Goal: Navigation & Orientation: Find specific page/section

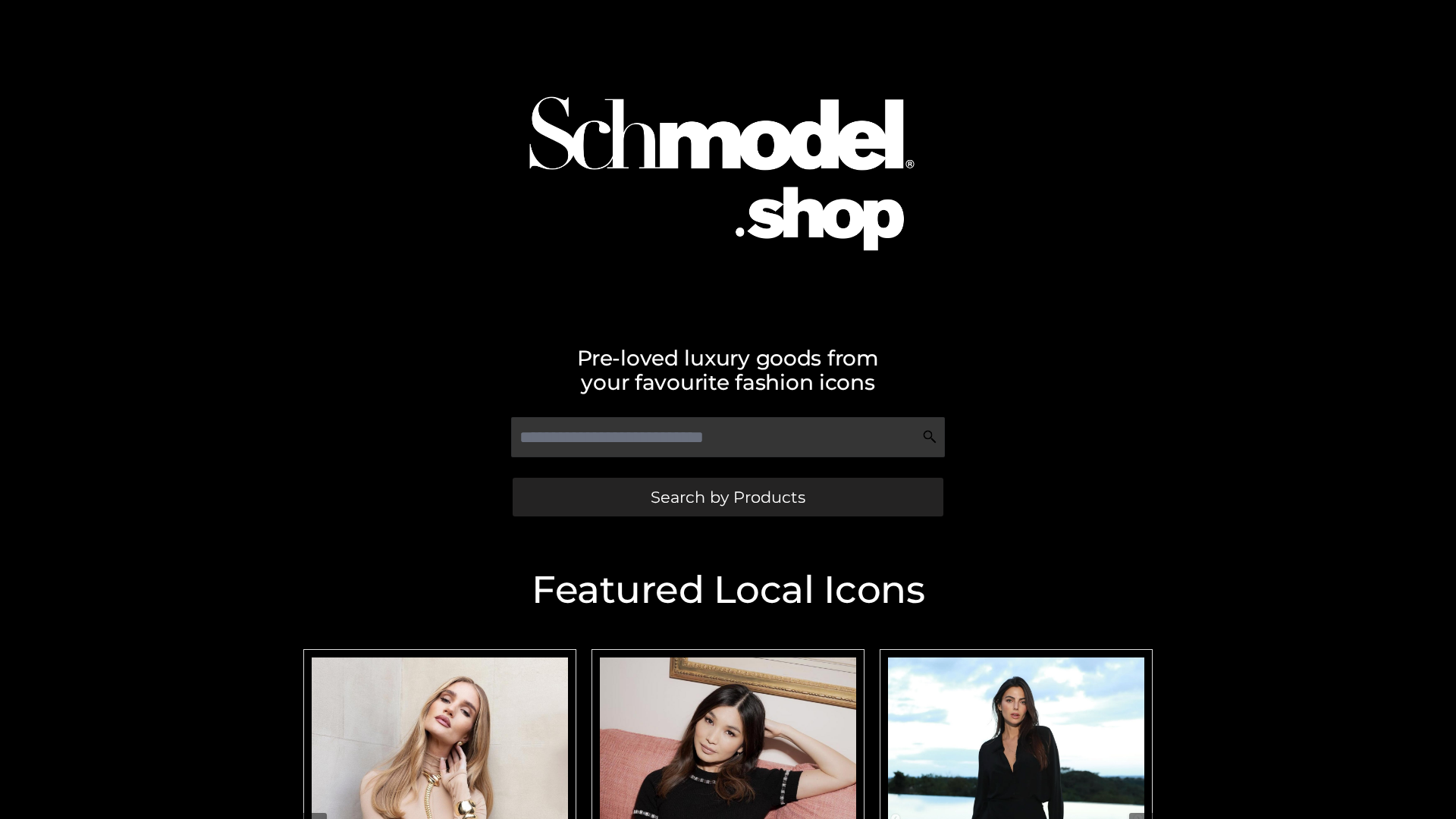
click at [727, 497] on span "Search by Products" at bounding box center [728, 497] width 155 height 16
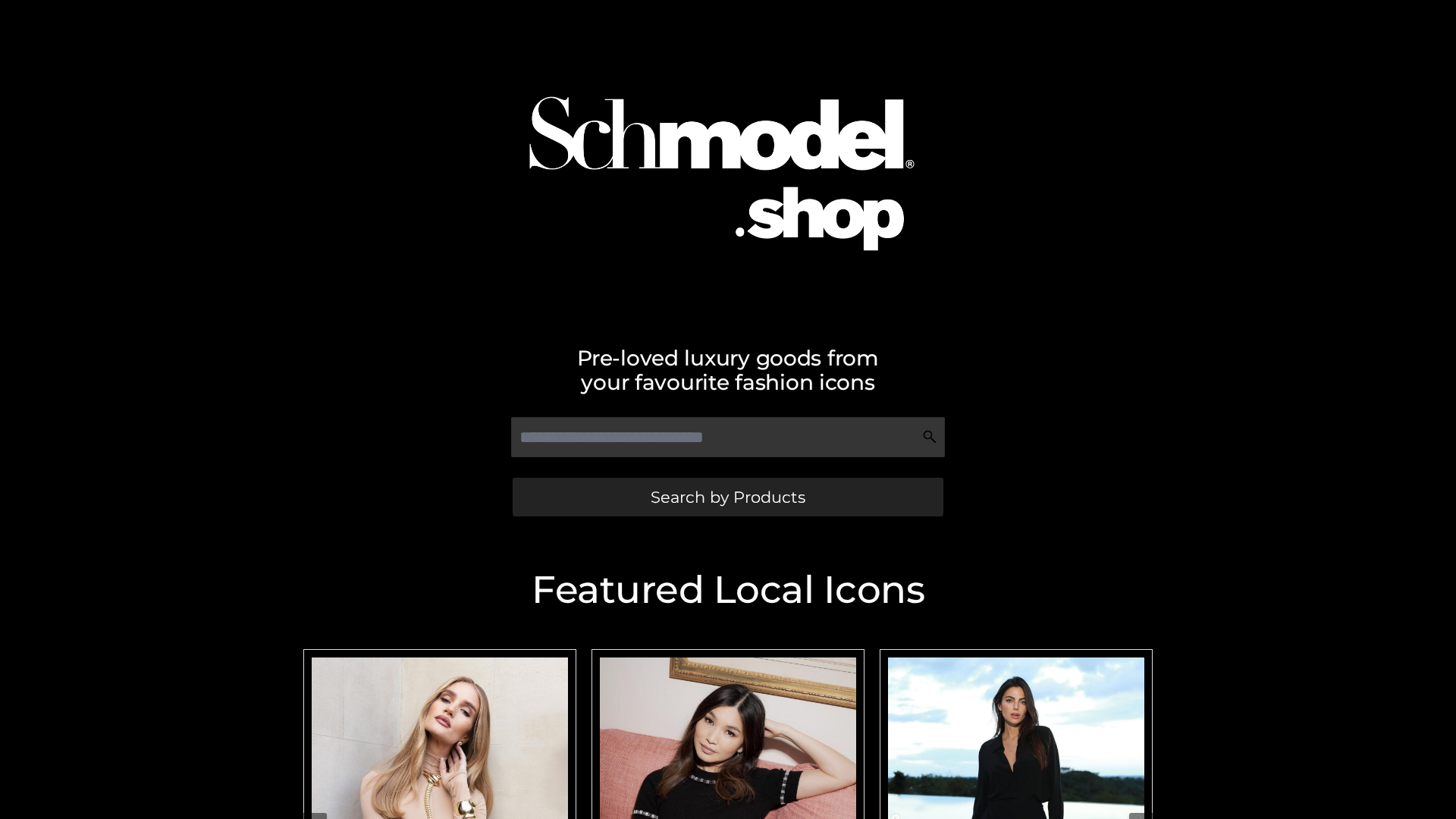
click at [727, 497] on span "Search by Products" at bounding box center [728, 497] width 155 height 16
